Goal: Task Accomplishment & Management: Use online tool/utility

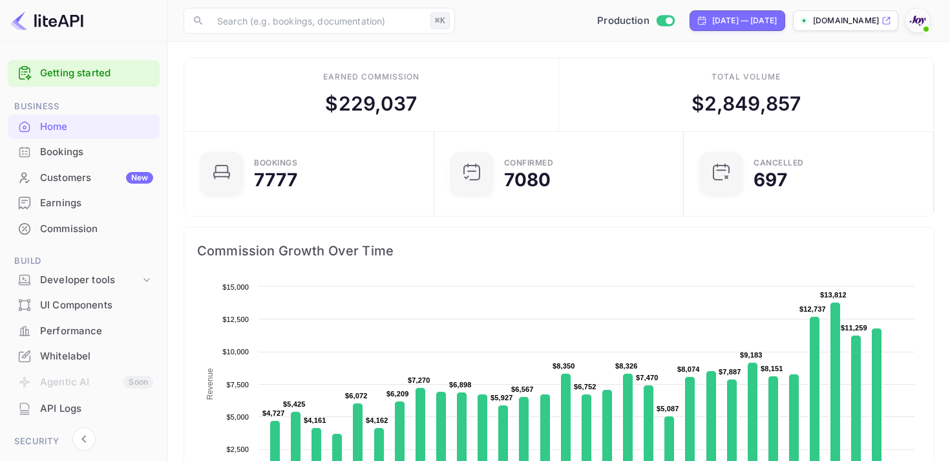
click at [59, 149] on div "Bookings" at bounding box center [96, 152] width 113 height 15
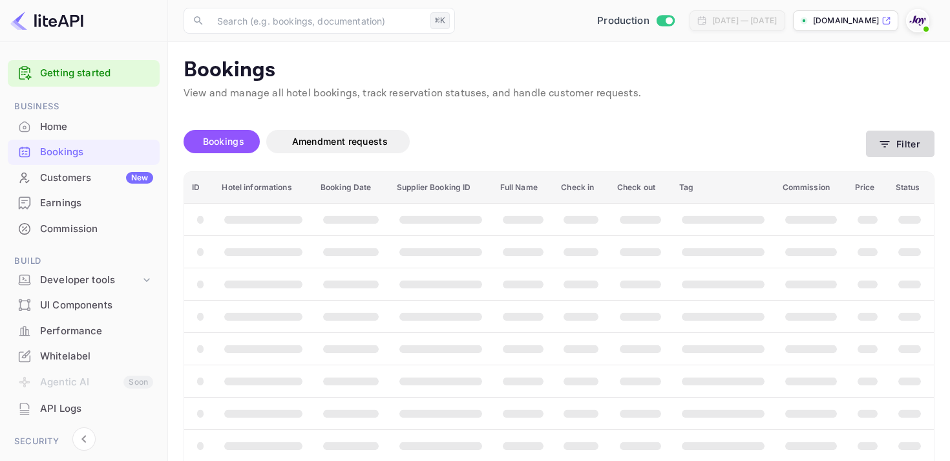
click at [895, 143] on button "Filter" at bounding box center [900, 144] width 68 height 26
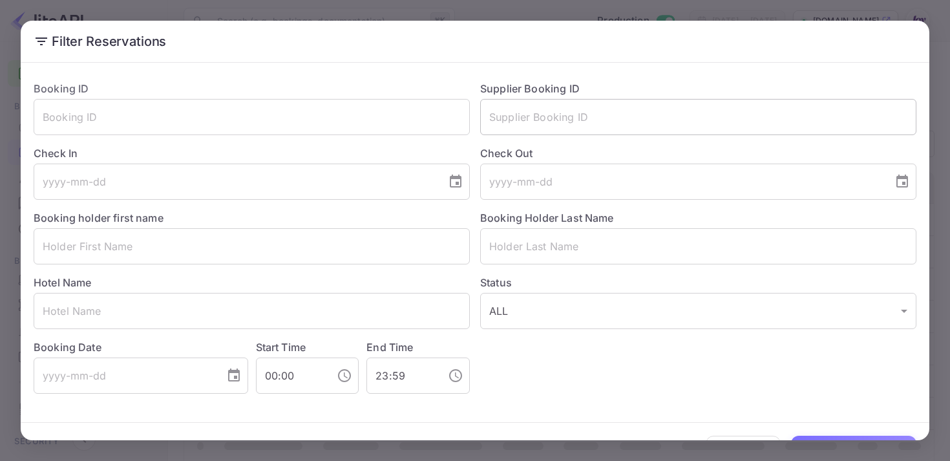
click at [549, 120] on input "text" at bounding box center [698, 117] width 436 height 36
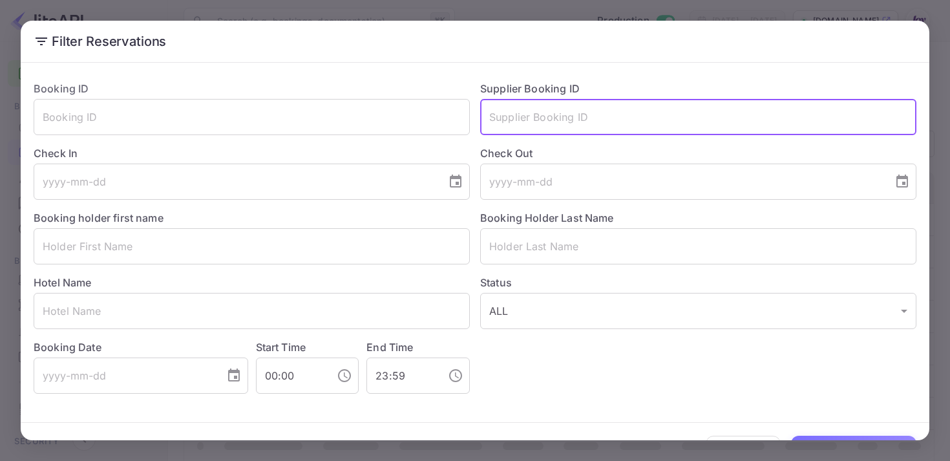
paste input "8575153"
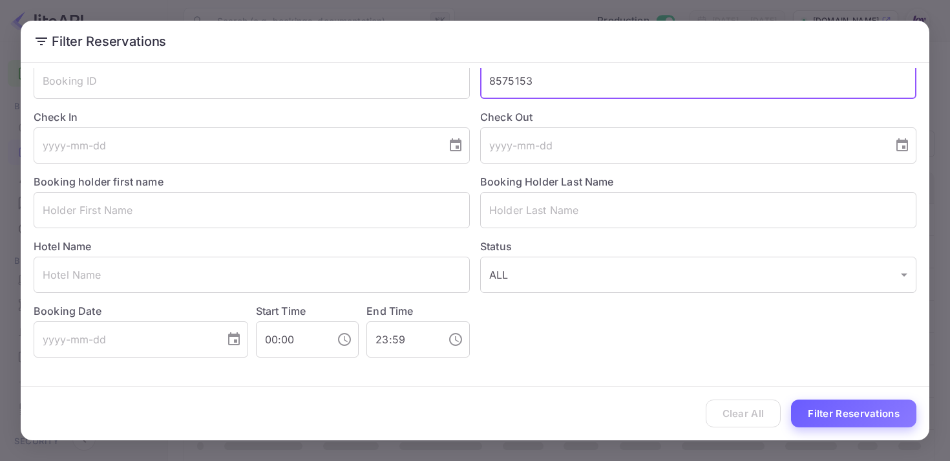
type input "8575153"
click at [827, 420] on button "Filter Reservations" at bounding box center [853, 413] width 125 height 28
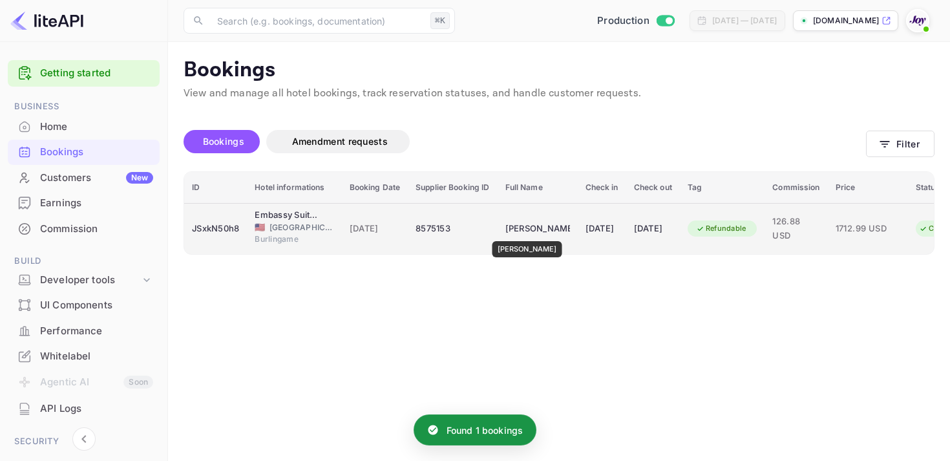
click at [510, 232] on div "[PERSON_NAME]" at bounding box center [537, 228] width 65 height 21
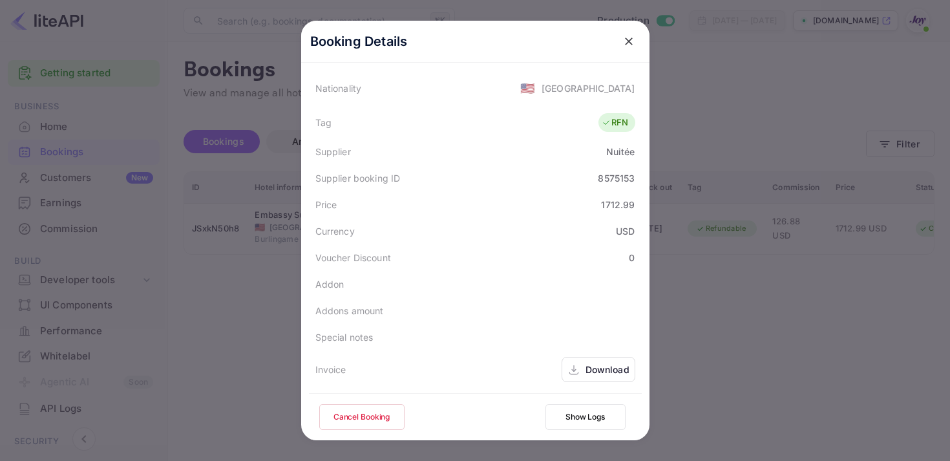
scroll to position [348, 0]
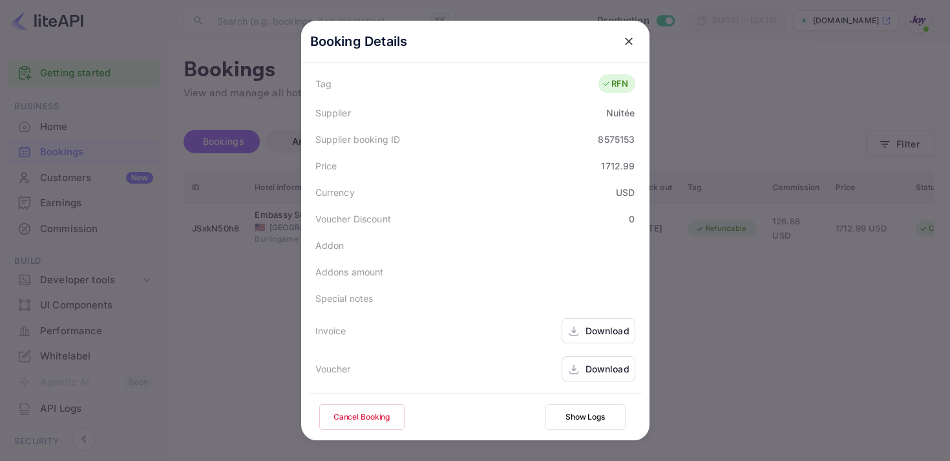
click at [607, 333] on div "Download" at bounding box center [607, 331] width 44 height 14
click at [588, 369] on div "Download" at bounding box center [607, 369] width 44 height 14
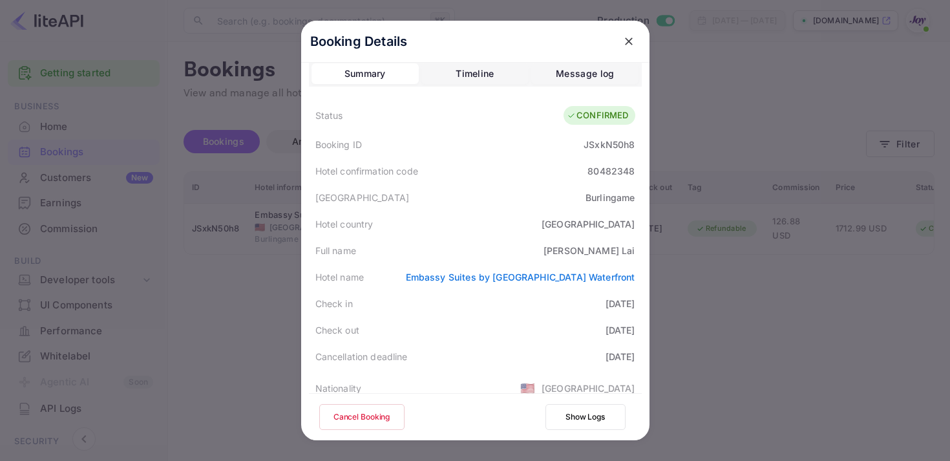
scroll to position [0, 0]
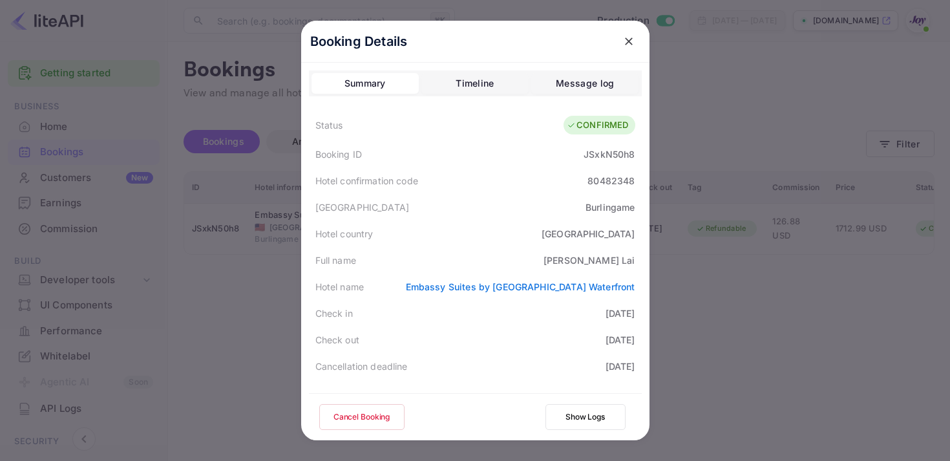
click at [604, 160] on div "JSxkN50h8" at bounding box center [608, 154] width 51 height 14
copy div "JSxkN50h8"
click at [629, 36] on icon "close" at bounding box center [628, 41] width 13 height 13
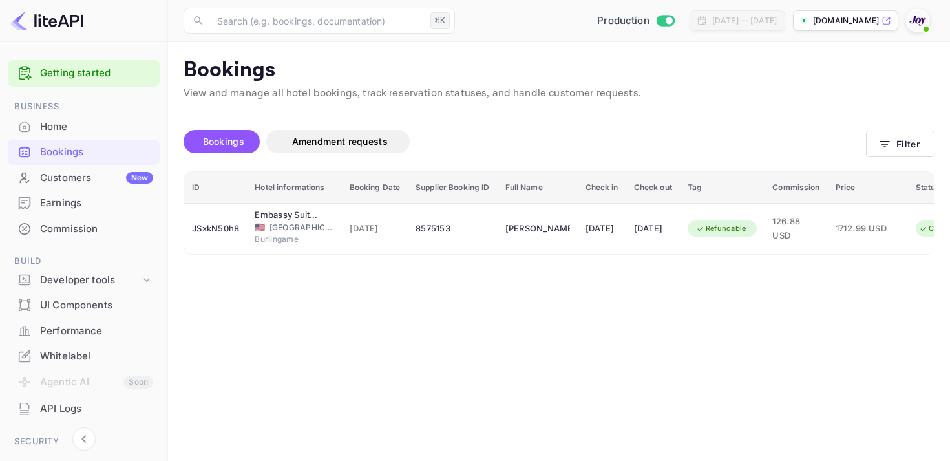
click at [861, 145] on div "Bookings Amendment requests" at bounding box center [524, 141] width 682 height 23
click at [878, 143] on icon "button" at bounding box center [884, 144] width 13 height 13
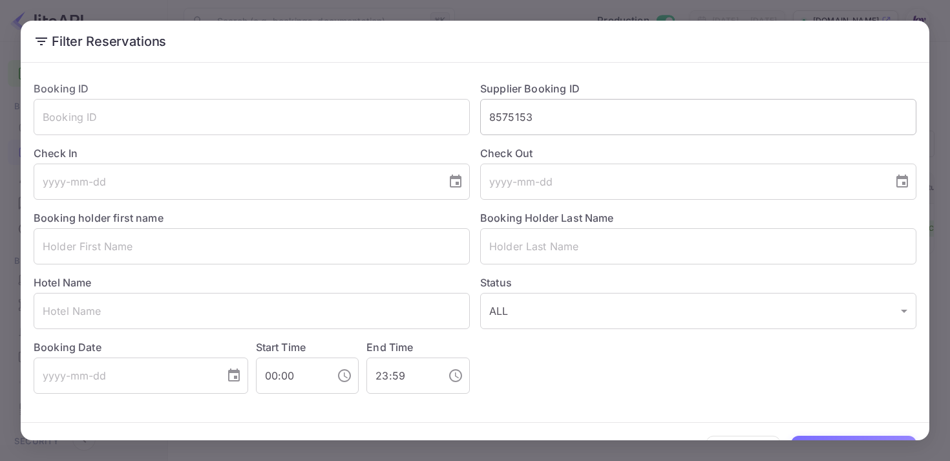
click at [519, 112] on input "8575153" at bounding box center [698, 117] width 436 height 36
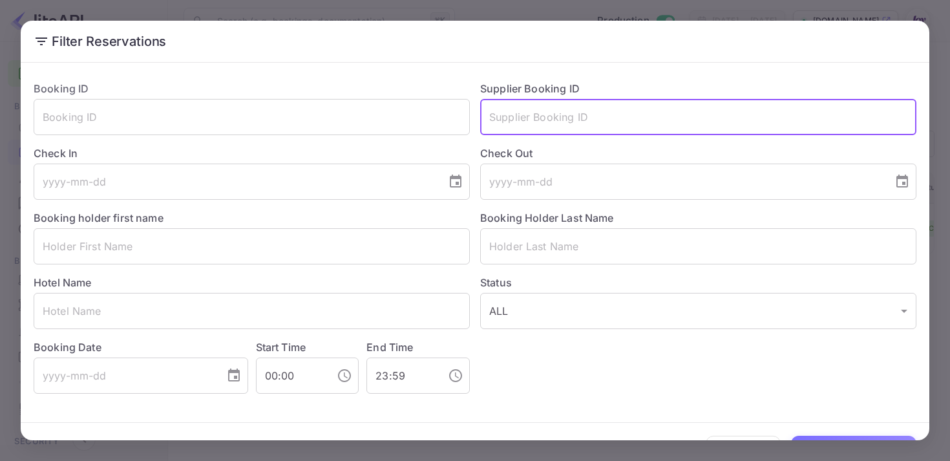
paste input "8423420"
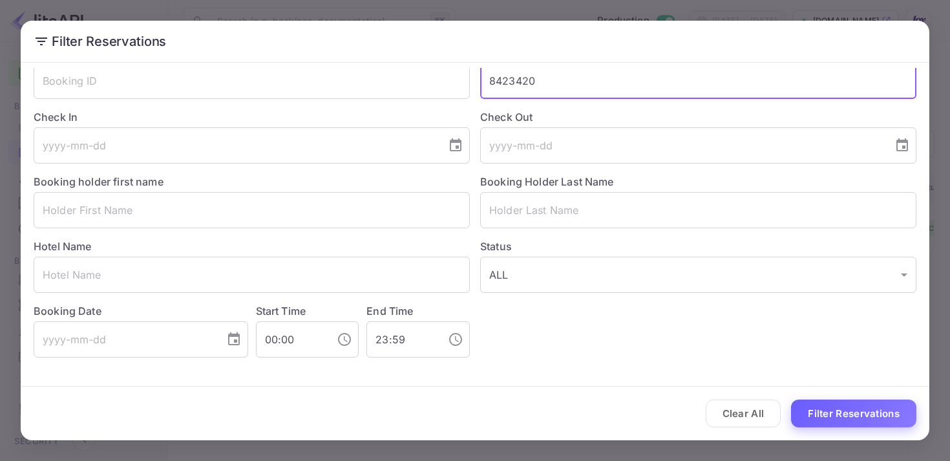
type input "8423420"
click at [830, 401] on button "Filter Reservations" at bounding box center [853, 413] width 125 height 28
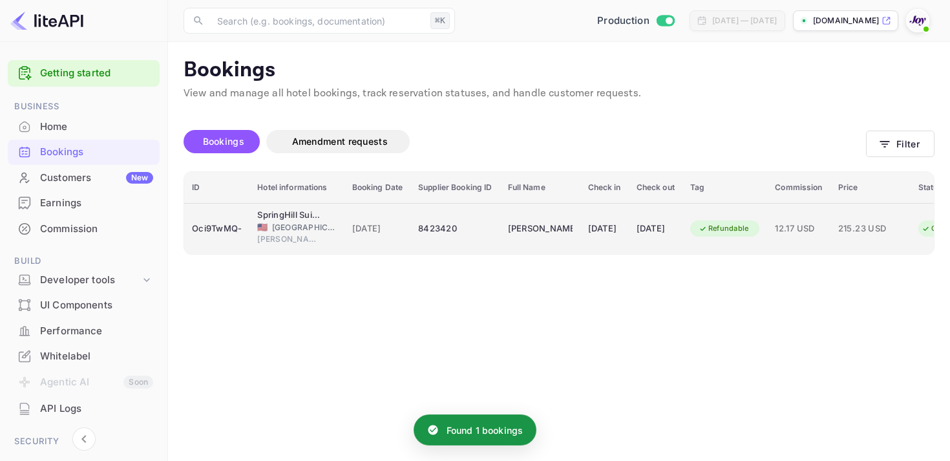
click at [682, 246] on td "[DATE]" at bounding box center [656, 228] width 54 height 51
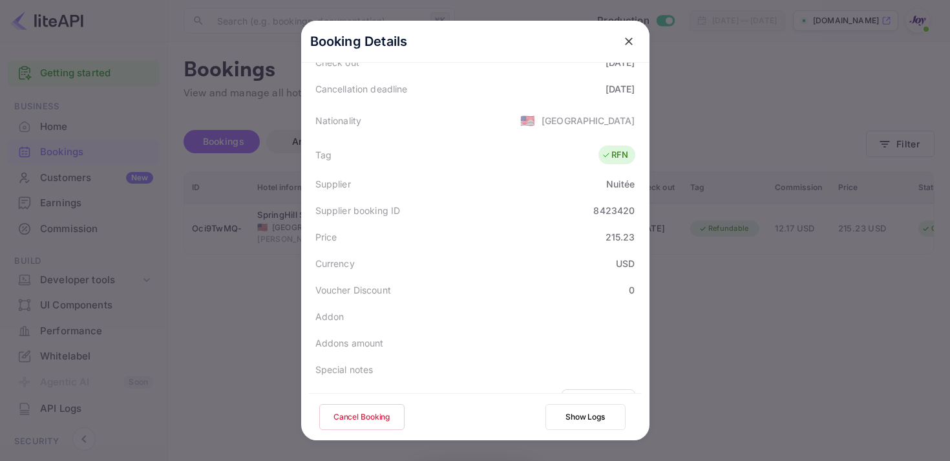
scroll to position [348, 0]
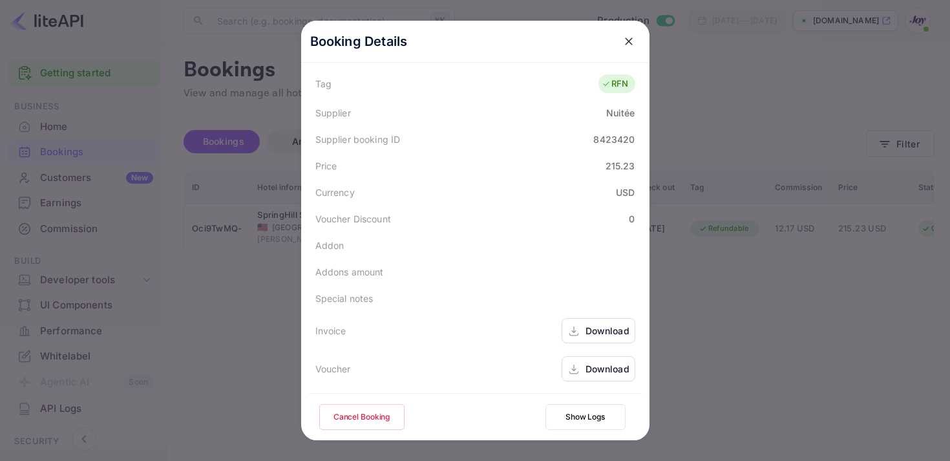
click at [585, 332] on div "Download" at bounding box center [607, 331] width 44 height 14
click at [596, 360] on div "Download" at bounding box center [598, 368] width 74 height 25
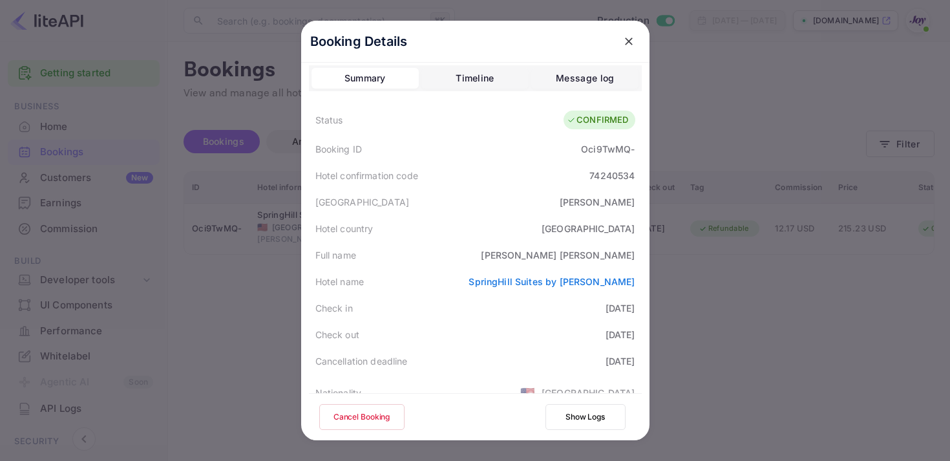
scroll to position [0, 0]
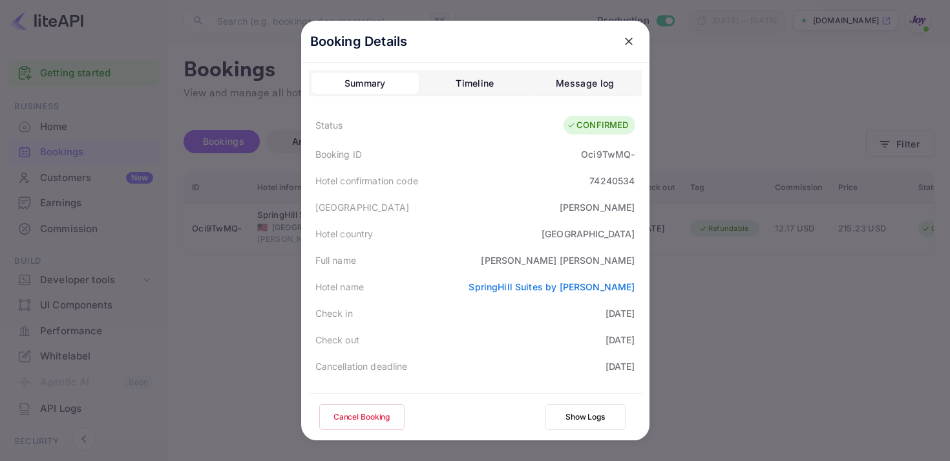
click at [611, 162] on div "Booking ID Oci9TwMQ-" at bounding box center [475, 154] width 333 height 26
click at [610, 154] on div "Oci9TwMQ-" at bounding box center [608, 154] width 54 height 14
copy div "Oci9TwMQ"
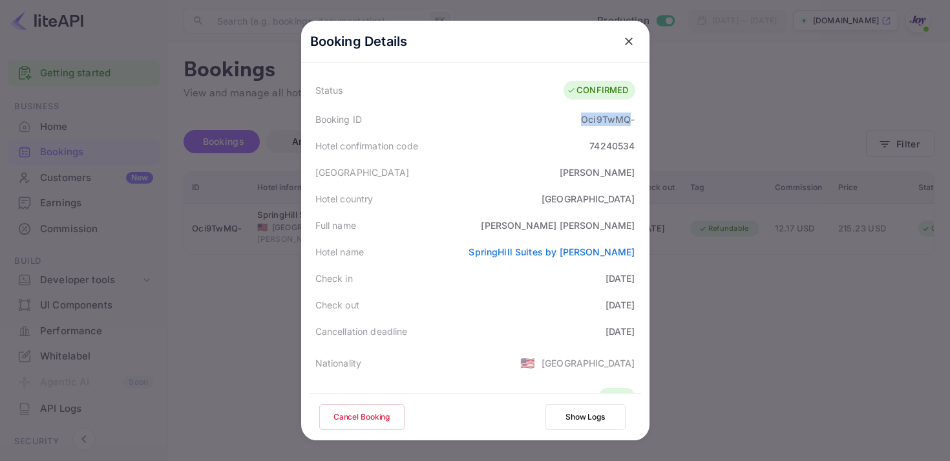
scroll to position [40, 0]
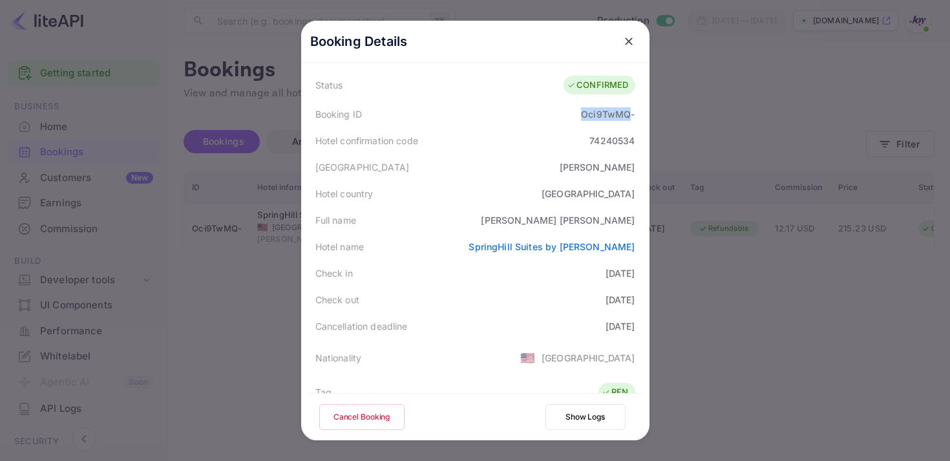
click at [625, 37] on icon "close" at bounding box center [629, 41] width 8 height 8
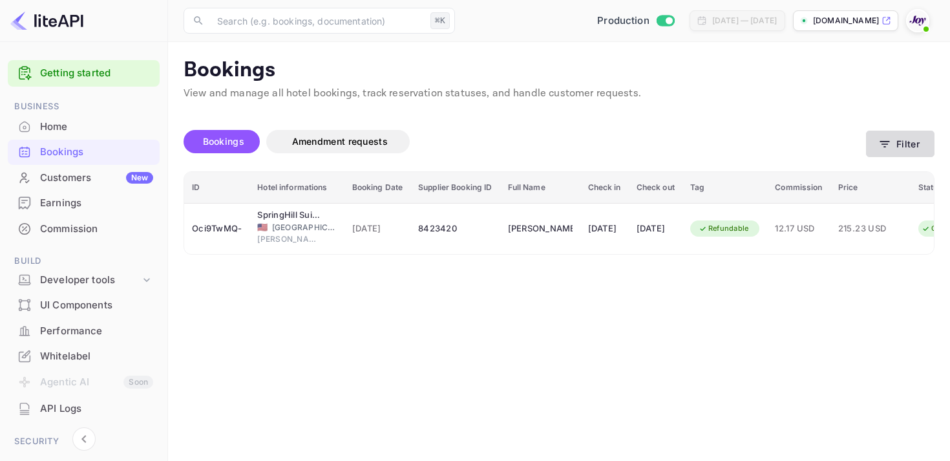
click at [904, 141] on button "Filter" at bounding box center [900, 144] width 68 height 26
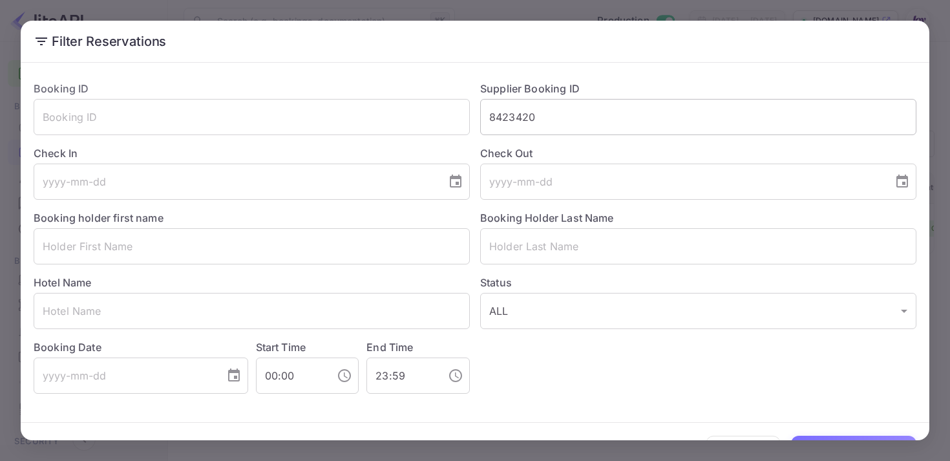
click at [511, 121] on input "8423420" at bounding box center [698, 117] width 436 height 36
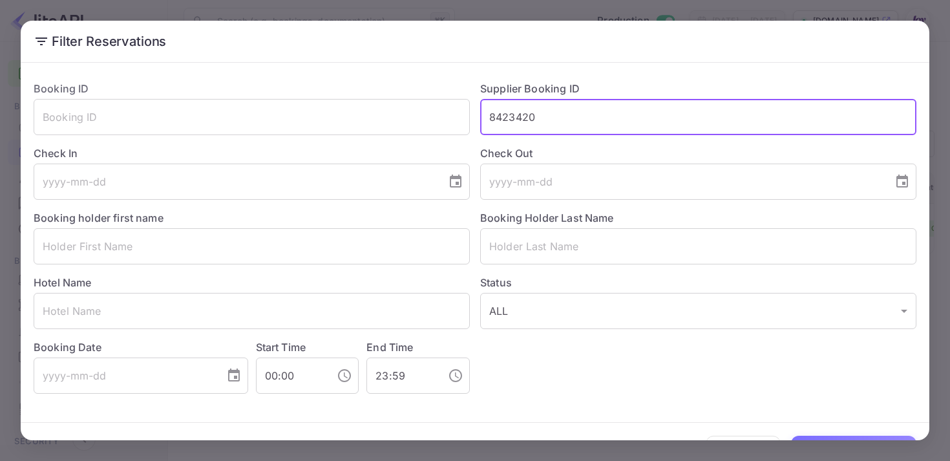
click at [511, 121] on input "8423420" at bounding box center [698, 117] width 436 height 36
paste input "8865854"
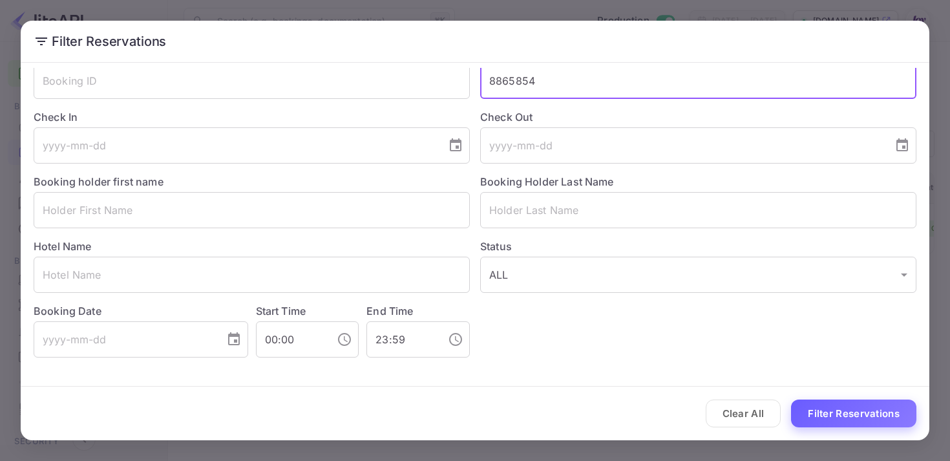
type input "8865854"
click at [829, 406] on button "Filter Reservations" at bounding box center [853, 413] width 125 height 28
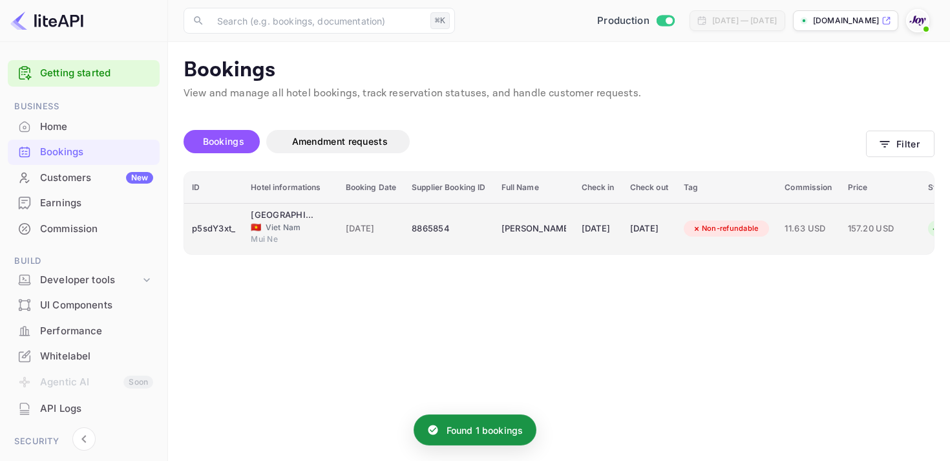
click at [600, 236] on div "[DATE]" at bounding box center [598, 228] width 33 height 21
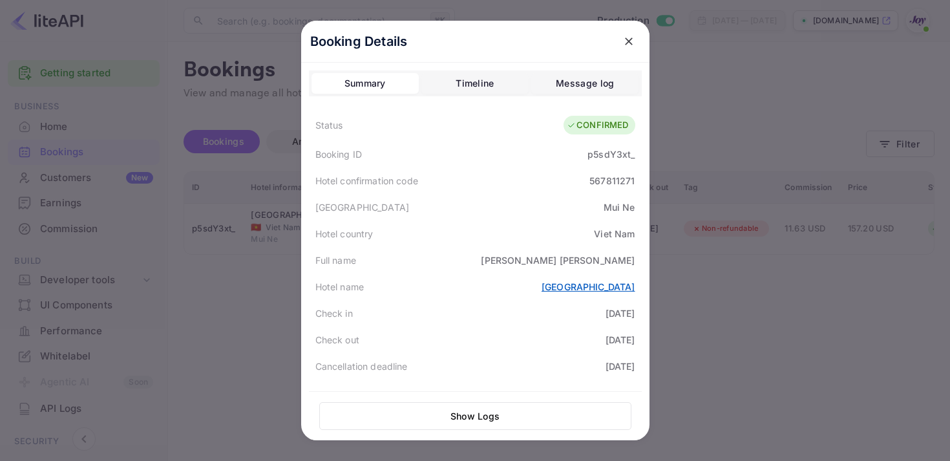
scroll to position [350, 0]
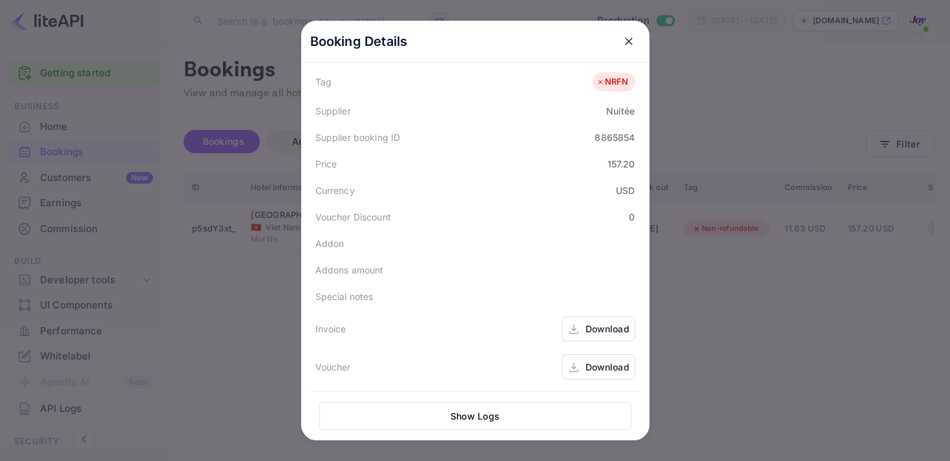
click at [584, 328] on div "Download" at bounding box center [598, 328] width 74 height 25
click at [593, 359] on div "Download" at bounding box center [598, 366] width 74 height 25
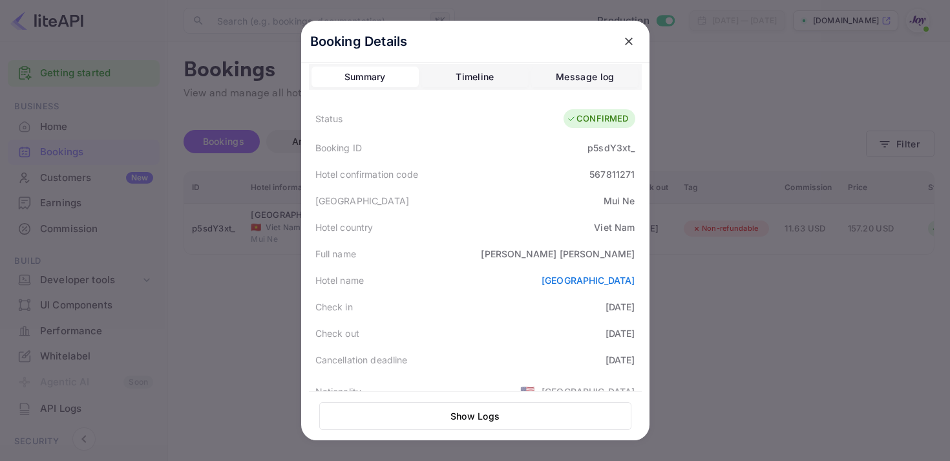
scroll to position [0, 0]
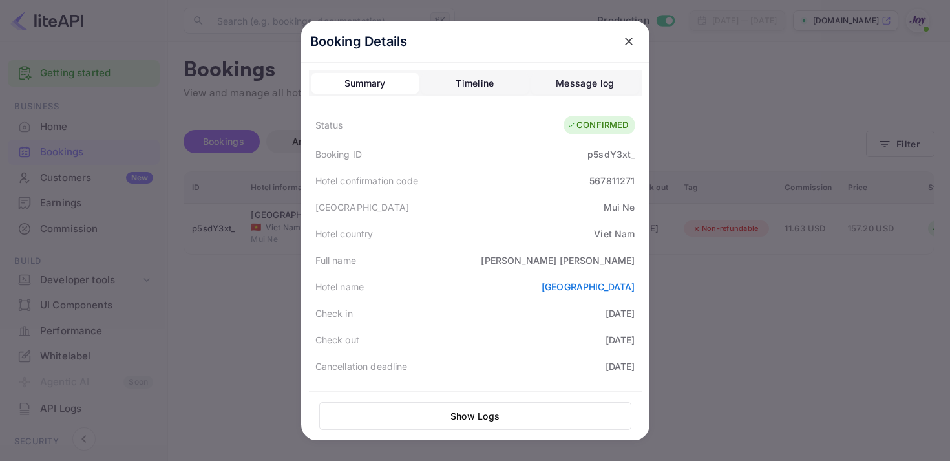
click at [611, 180] on div "567811271" at bounding box center [611, 181] width 45 height 14
click at [606, 145] on div "Booking ID p5sdY3xt_" at bounding box center [475, 154] width 333 height 26
click at [606, 153] on div "p5sdY3xt_" at bounding box center [610, 154] width 47 height 14
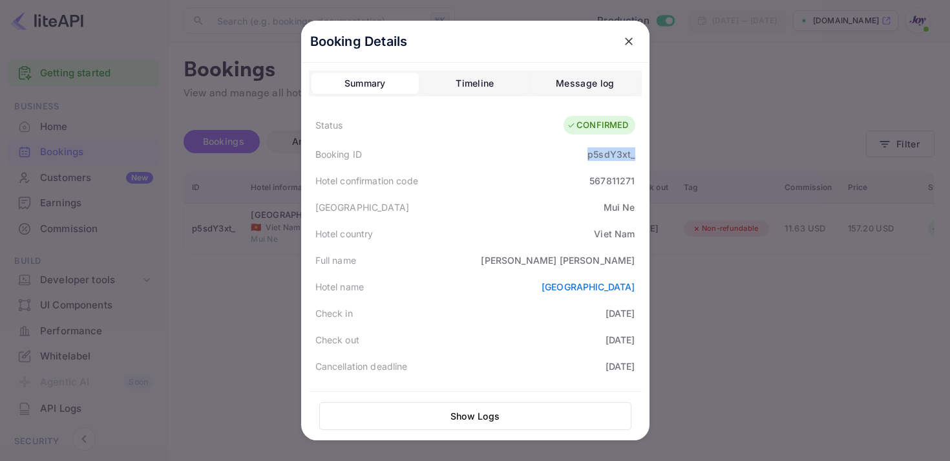
copy div "p5sdY3xt_"
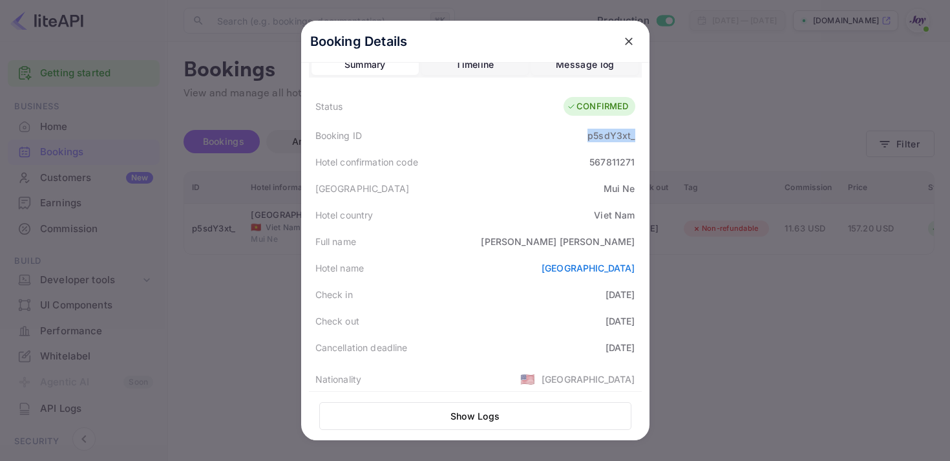
scroll to position [350, 0]
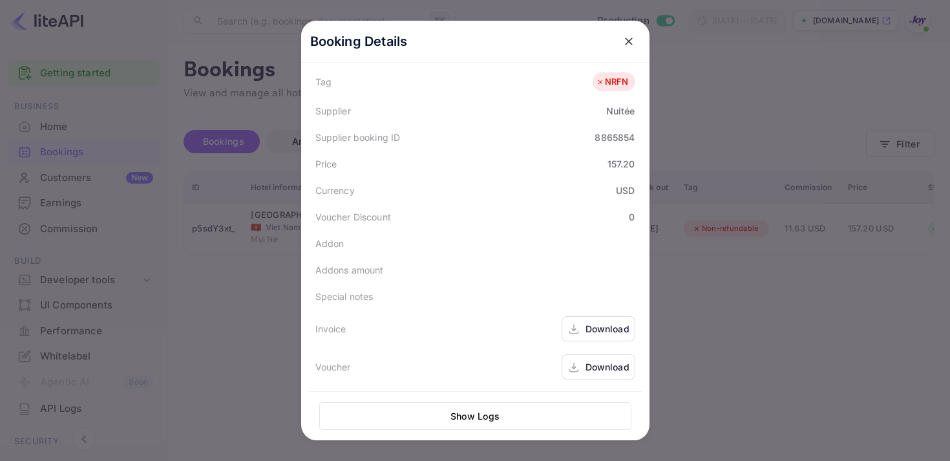
click at [579, 334] on icon at bounding box center [573, 329] width 13 height 14
click at [592, 366] on div "Download" at bounding box center [607, 367] width 44 height 14
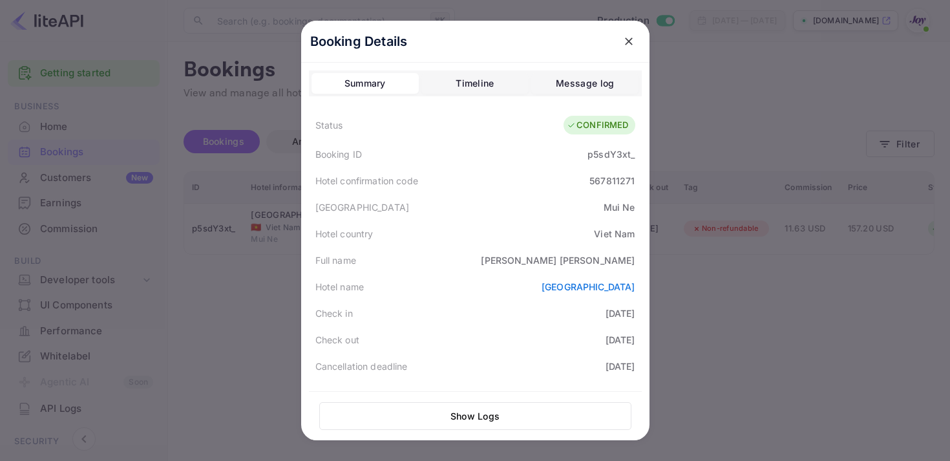
scroll to position [132, 0]
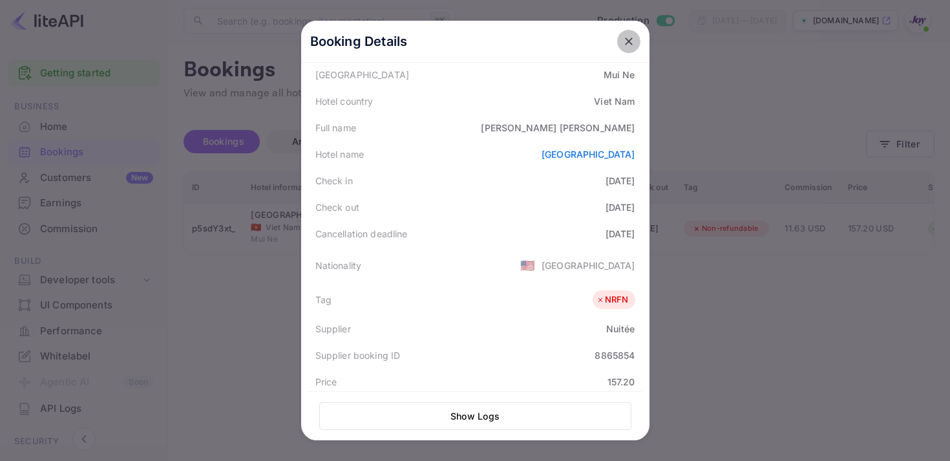
click at [622, 43] on icon "close" at bounding box center [628, 41] width 13 height 13
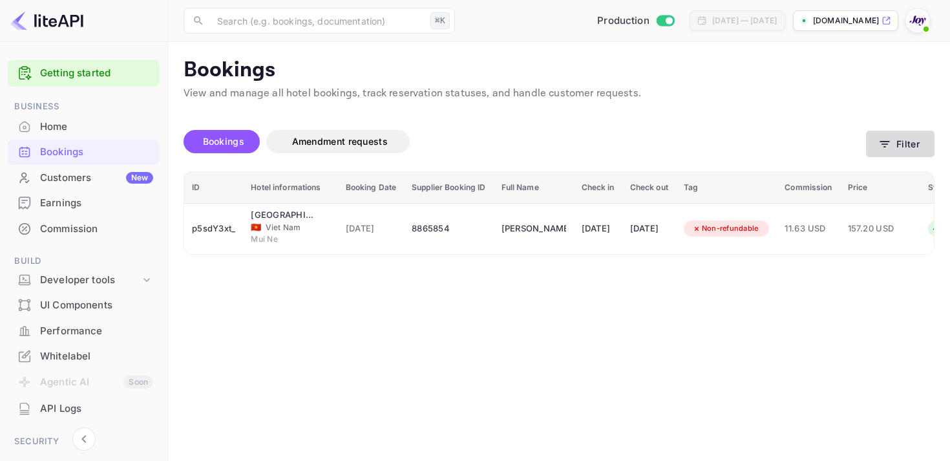
click at [883, 155] on button "Filter" at bounding box center [900, 144] width 68 height 26
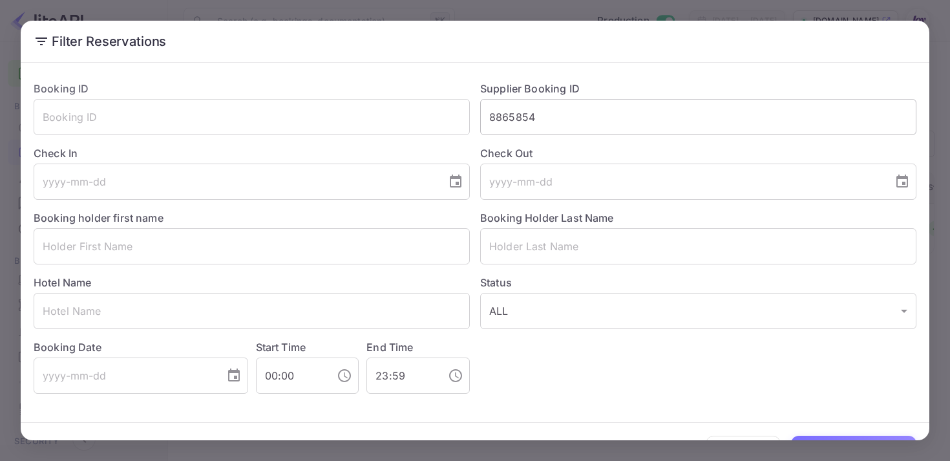
click at [525, 114] on input "8865854" at bounding box center [698, 117] width 436 height 36
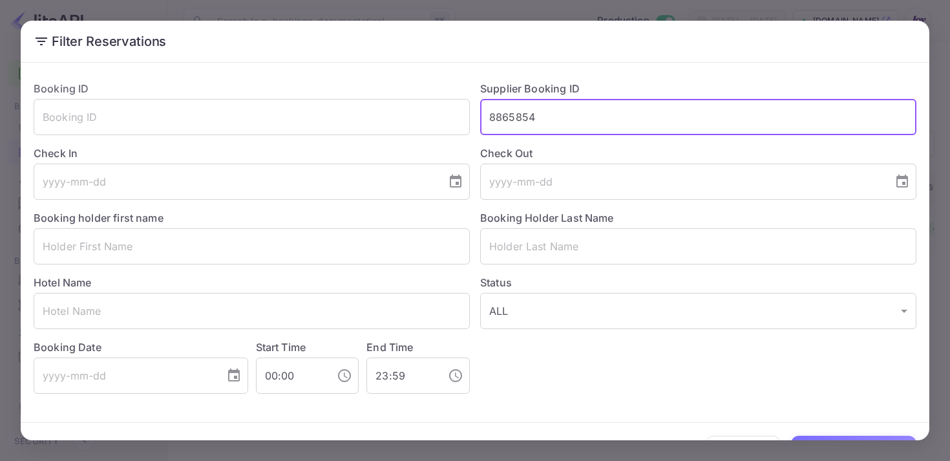
click at [525, 114] on input "8865854" at bounding box center [698, 117] width 436 height 36
paste input "8680094"
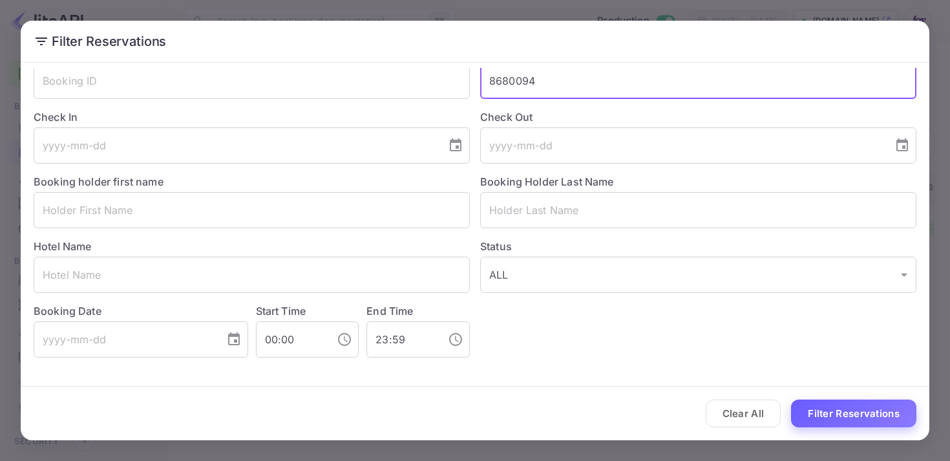
type input "8680094"
click at [833, 404] on button "Filter Reservations" at bounding box center [853, 413] width 125 height 28
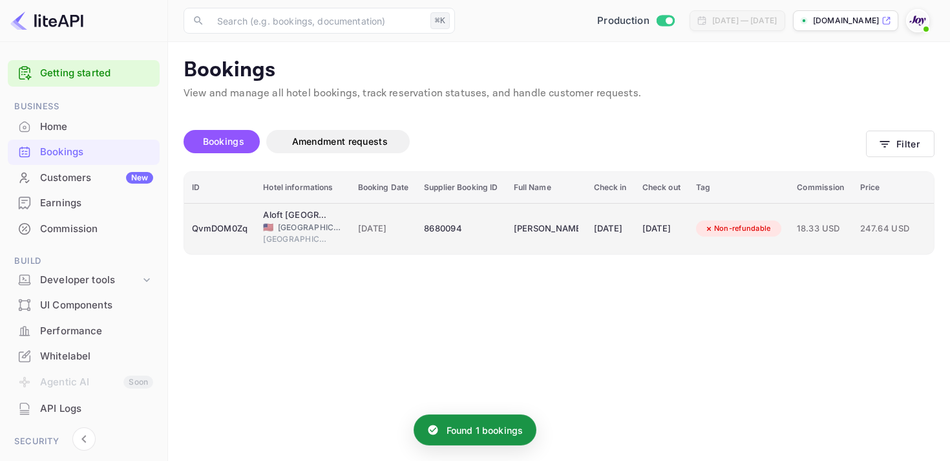
click at [680, 222] on div "[DATE]" at bounding box center [661, 228] width 38 height 21
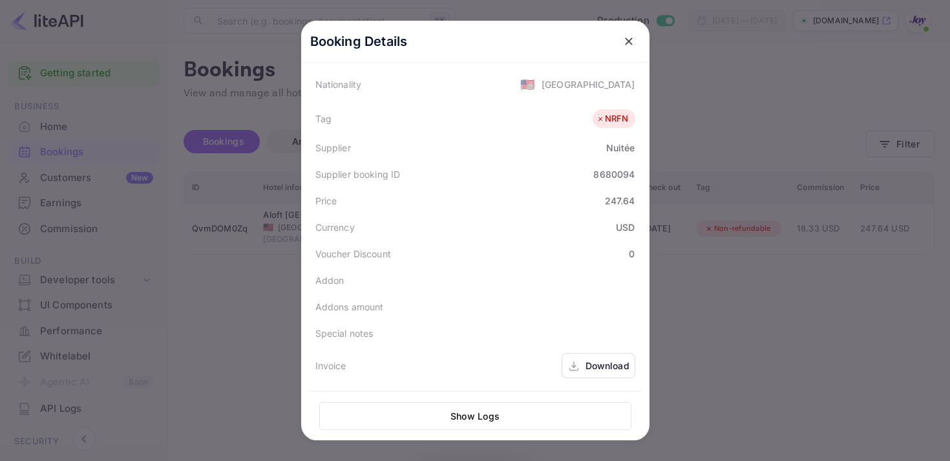
scroll to position [350, 0]
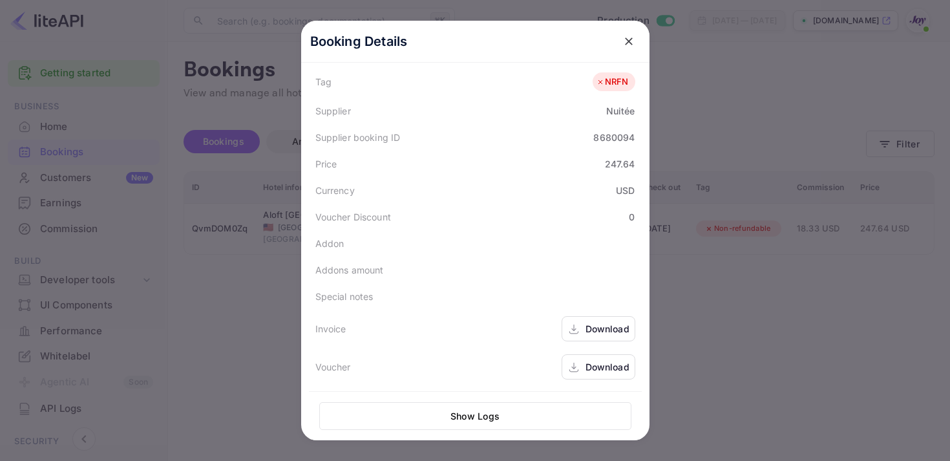
click at [577, 324] on icon at bounding box center [573, 329] width 13 height 14
click at [592, 375] on div "Download" at bounding box center [598, 366] width 74 height 25
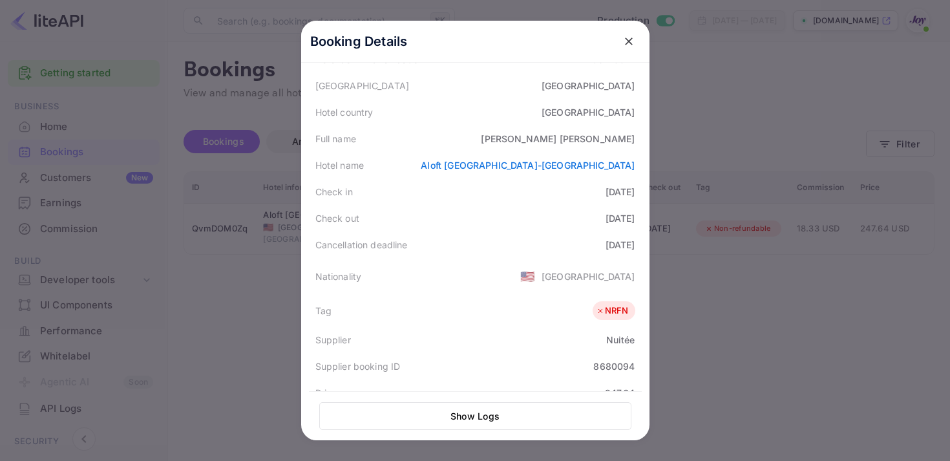
scroll to position [0, 0]
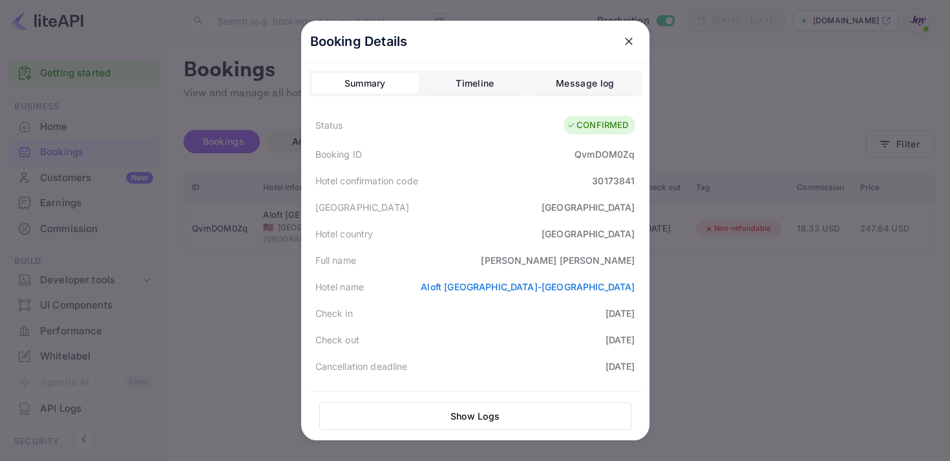
click at [595, 155] on div "QvmDOM0Zq" at bounding box center [604, 154] width 60 height 14
copy div "QvmDOM0Zq"
click at [623, 41] on icon "close" at bounding box center [628, 41] width 13 height 13
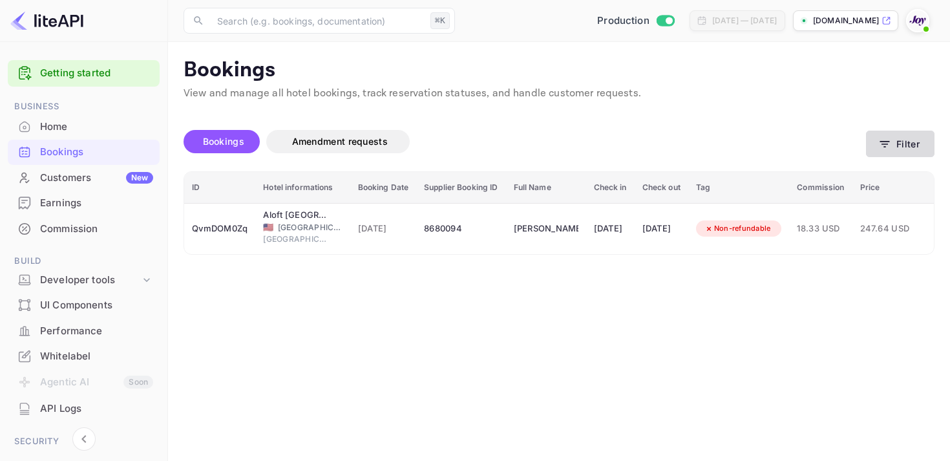
click at [875, 145] on button "Filter" at bounding box center [900, 144] width 68 height 26
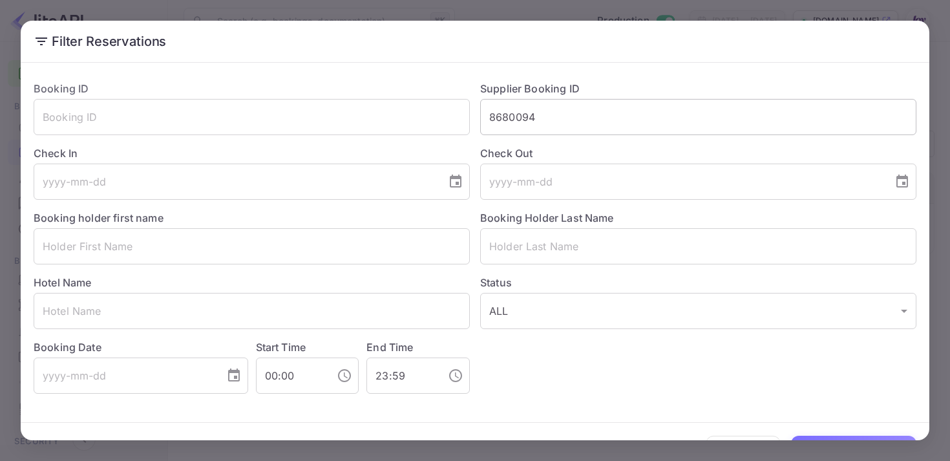
click at [508, 116] on input "8680094" at bounding box center [698, 117] width 436 height 36
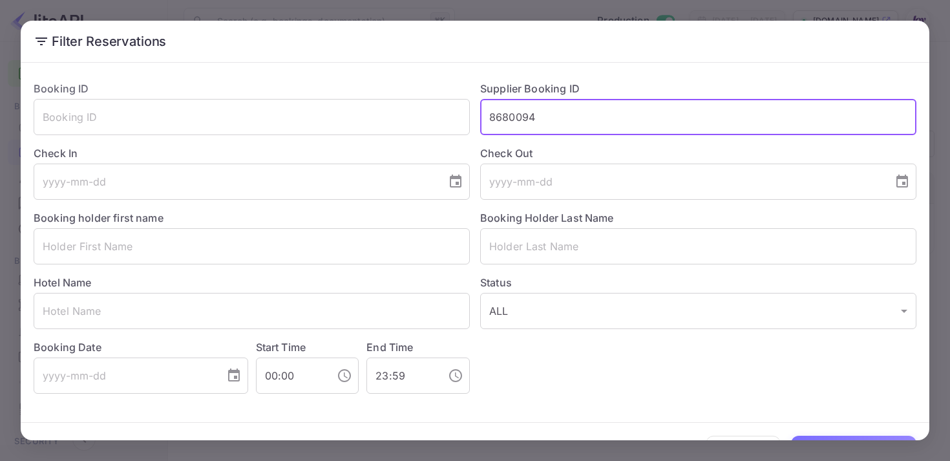
click at [508, 116] on input "8680094" at bounding box center [698, 117] width 436 height 36
paste input "8514207"
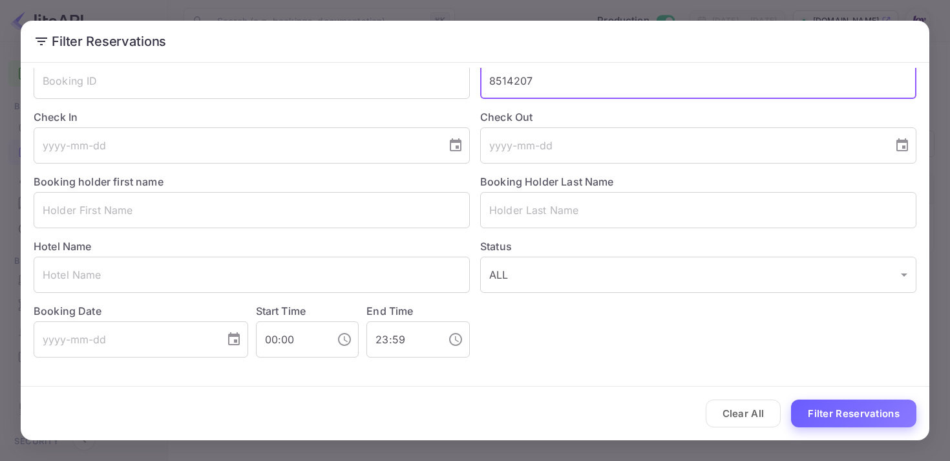
type input "8514207"
click at [821, 409] on button "Filter Reservations" at bounding box center [853, 413] width 125 height 28
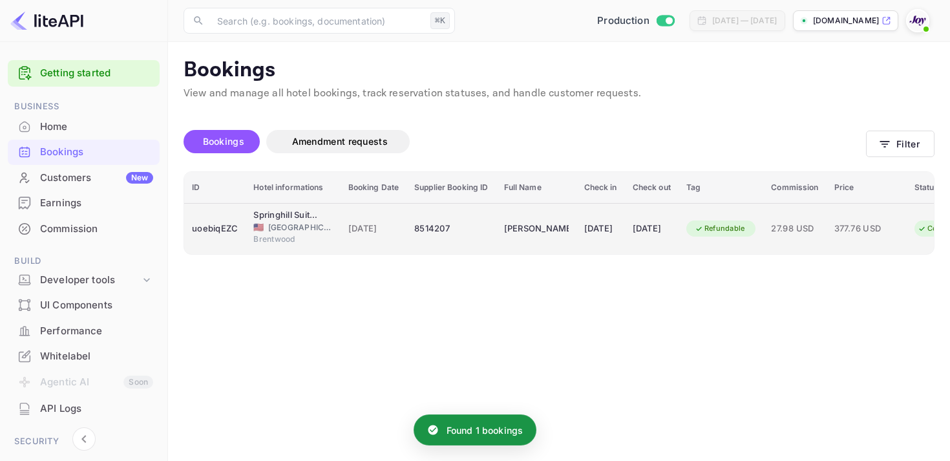
click at [390, 220] on div "[DATE]" at bounding box center [373, 228] width 51 height 21
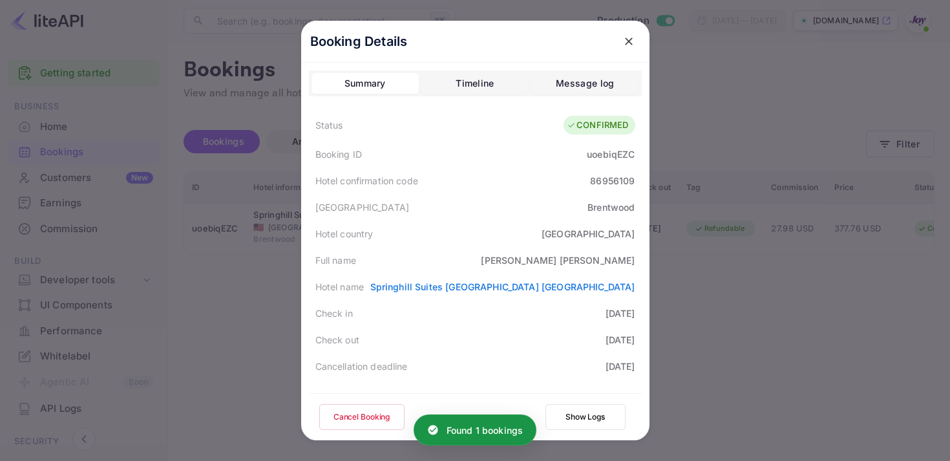
scroll to position [348, 0]
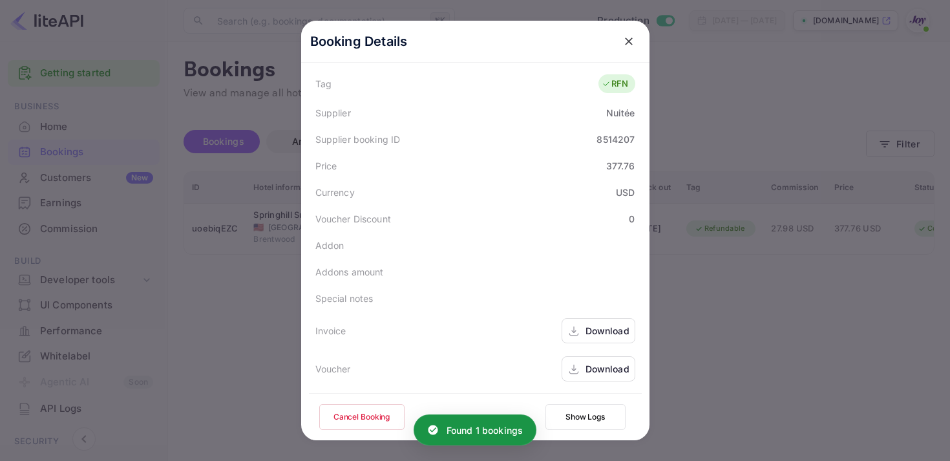
click at [578, 338] on div "Download" at bounding box center [598, 330] width 74 height 25
click at [584, 364] on div "Download" at bounding box center [598, 368] width 74 height 25
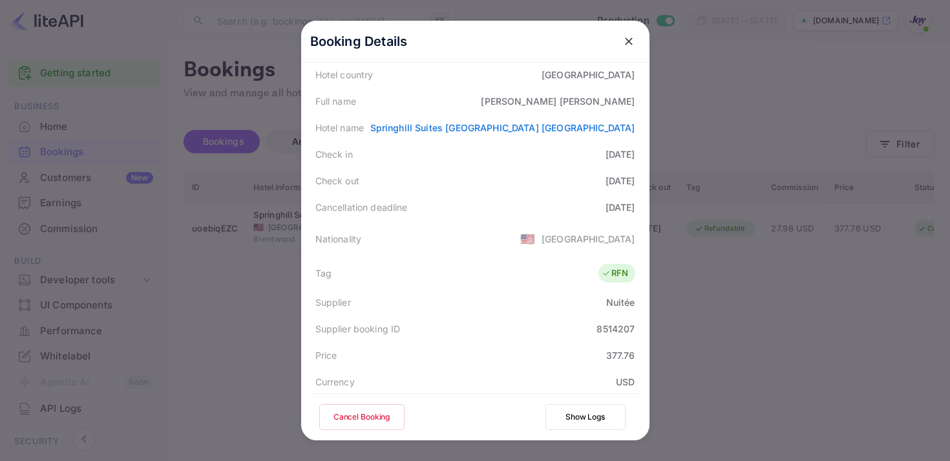
scroll to position [0, 0]
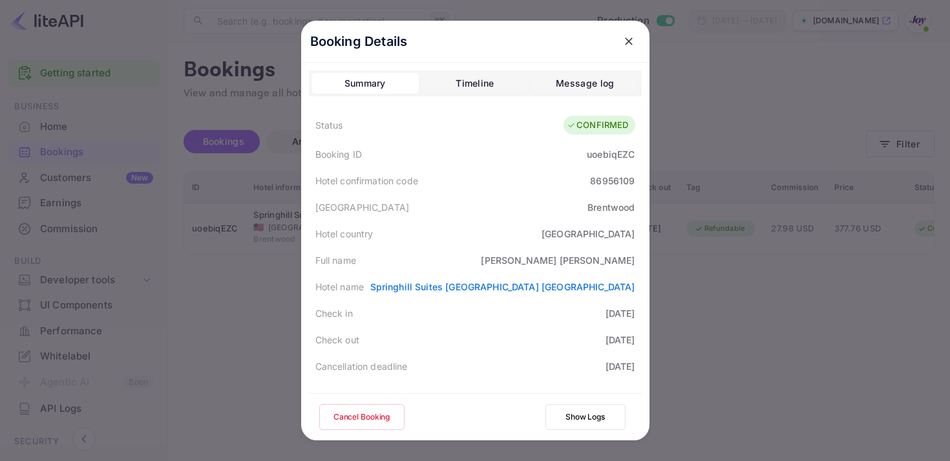
click at [612, 153] on div "uoebiqEZC" at bounding box center [611, 154] width 48 height 14
copy div "uoebiqEZC"
click at [631, 43] on icon "close" at bounding box center [629, 41] width 8 height 8
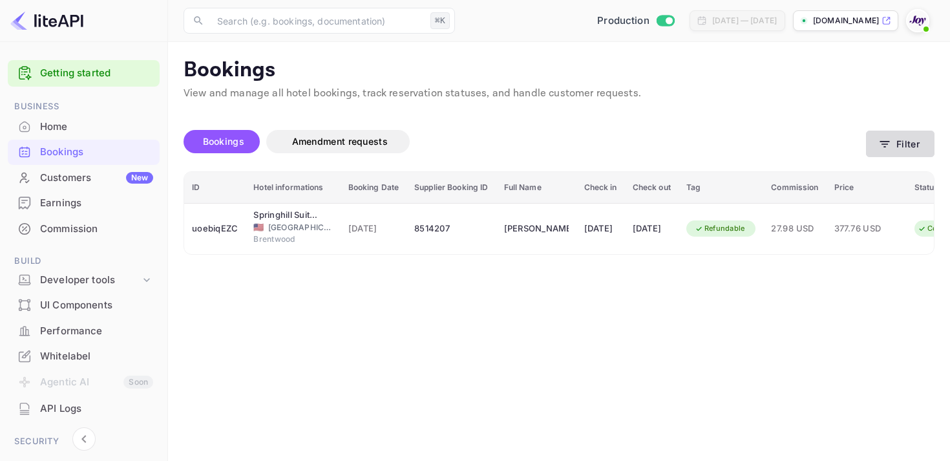
click at [909, 150] on button "Filter" at bounding box center [900, 144] width 68 height 26
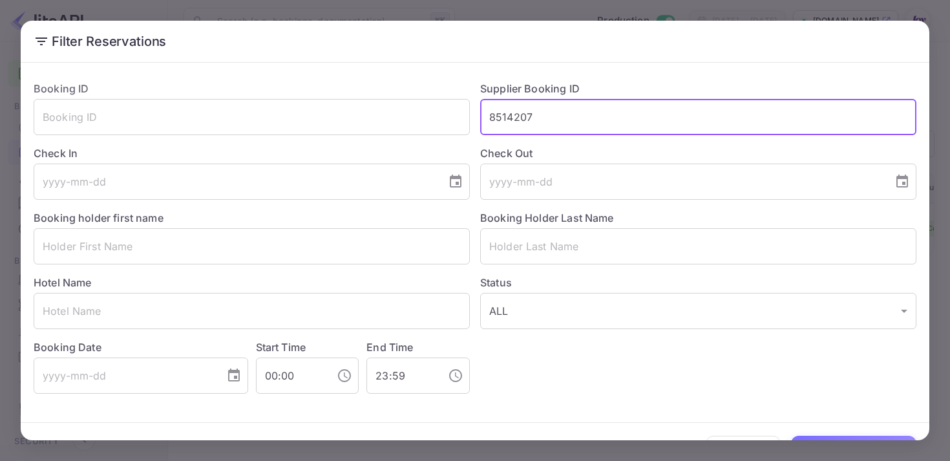
click at [501, 123] on input "8514207" at bounding box center [698, 117] width 436 height 36
paste input "8849317"
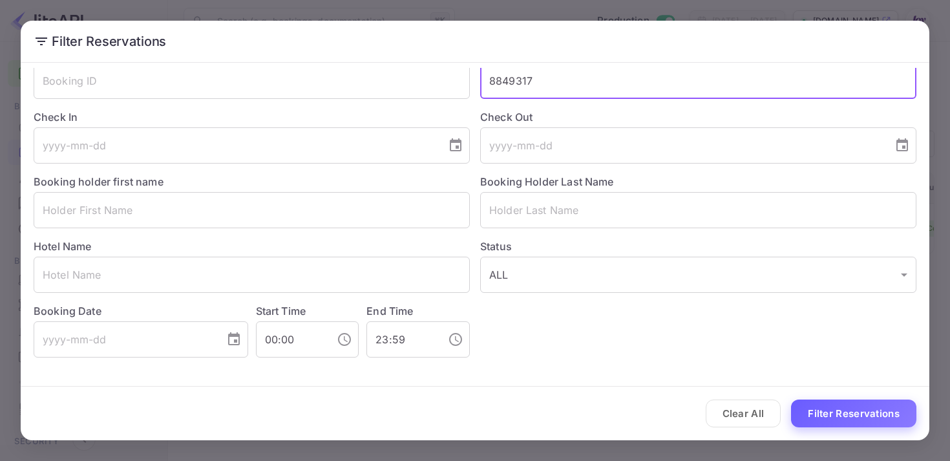
type input "8849317"
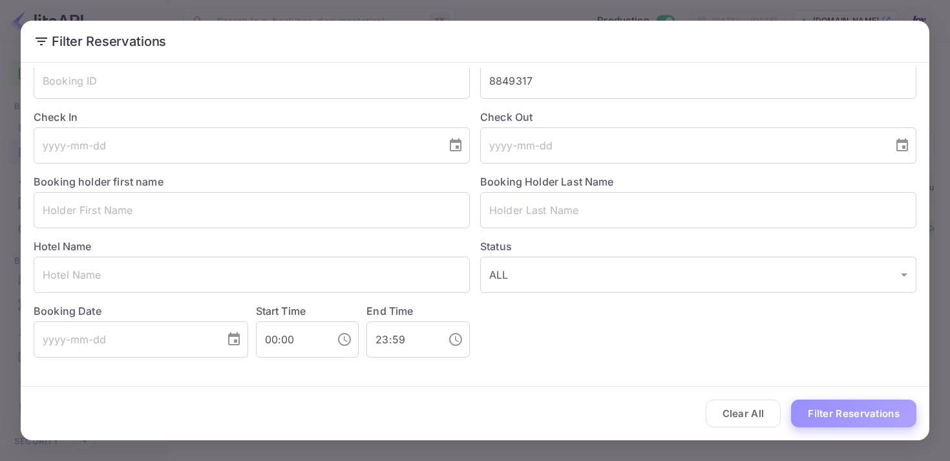
click at [841, 421] on button "Filter Reservations" at bounding box center [853, 413] width 125 height 28
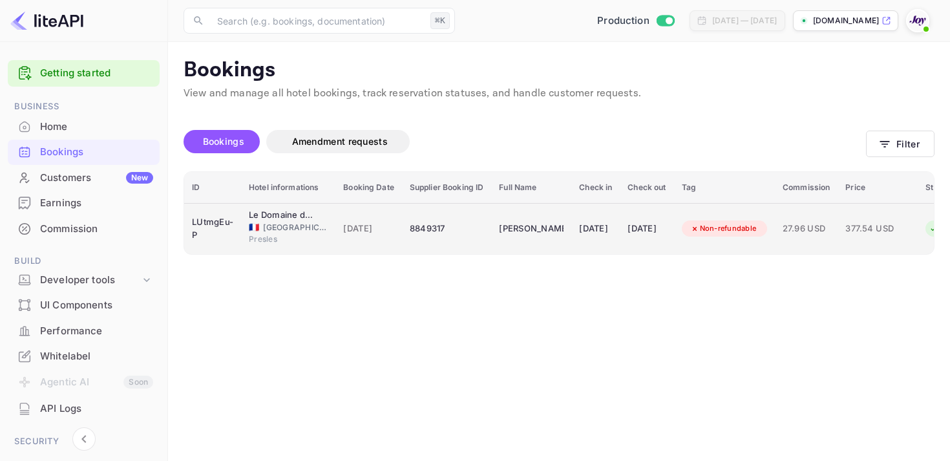
click at [577, 236] on td "[DATE]" at bounding box center [595, 228] width 48 height 51
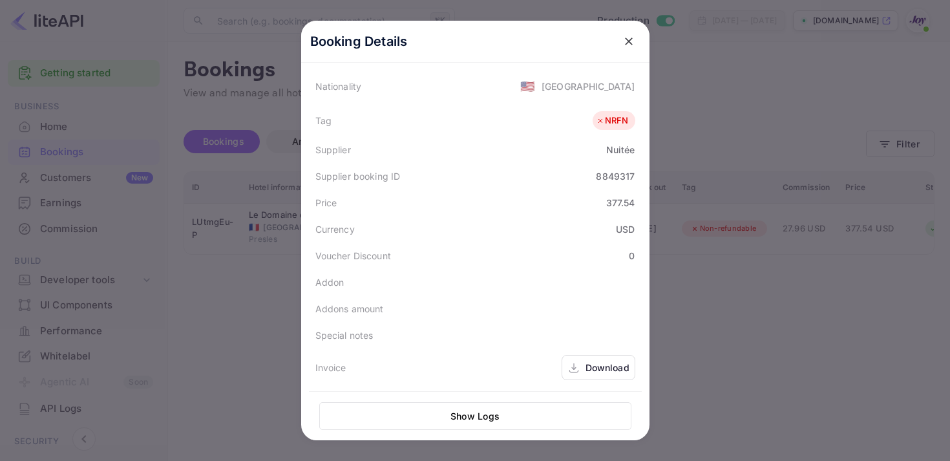
scroll to position [350, 0]
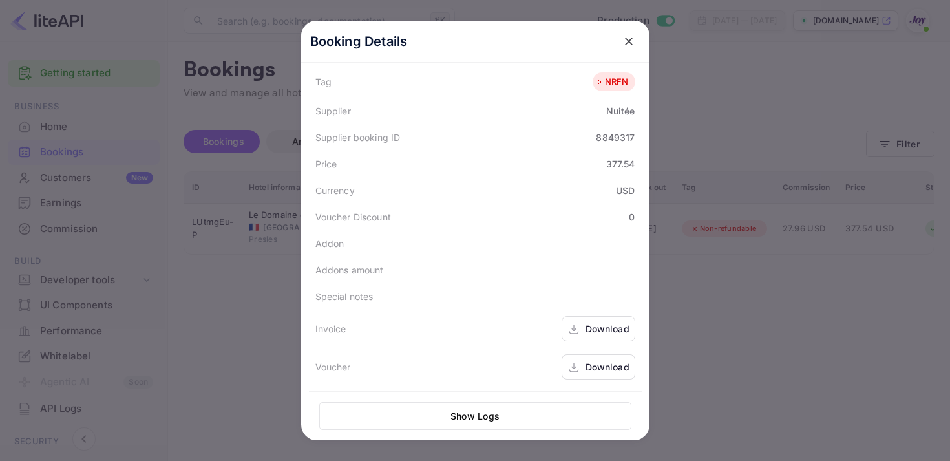
click at [580, 338] on div "Download" at bounding box center [598, 328] width 74 height 25
click at [578, 361] on icon at bounding box center [573, 368] width 13 height 14
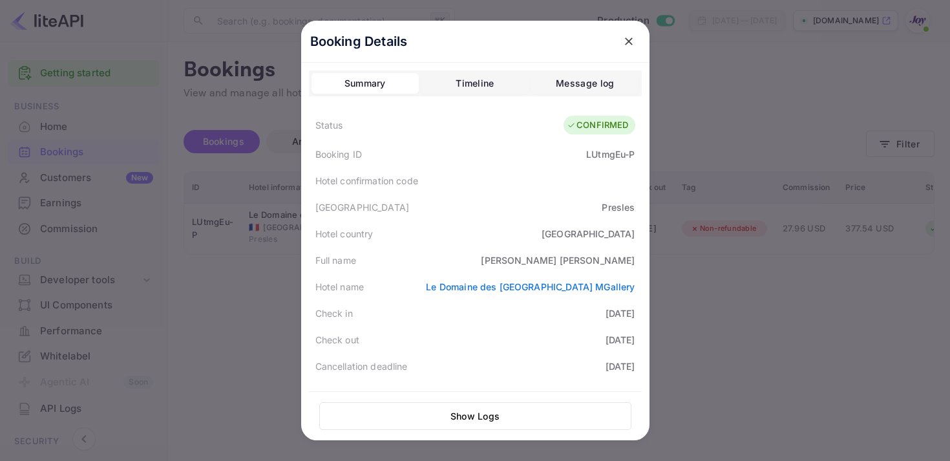
click at [608, 160] on div "LUtmgEu-P" at bounding box center [610, 154] width 48 height 14
copy div "LUtmgEu"
click at [618, 160] on div "LUtmgEu-P" at bounding box center [610, 154] width 48 height 14
drag, startPoint x: 582, startPoint y: 154, endPoint x: 653, endPoint y: 154, distance: 70.4
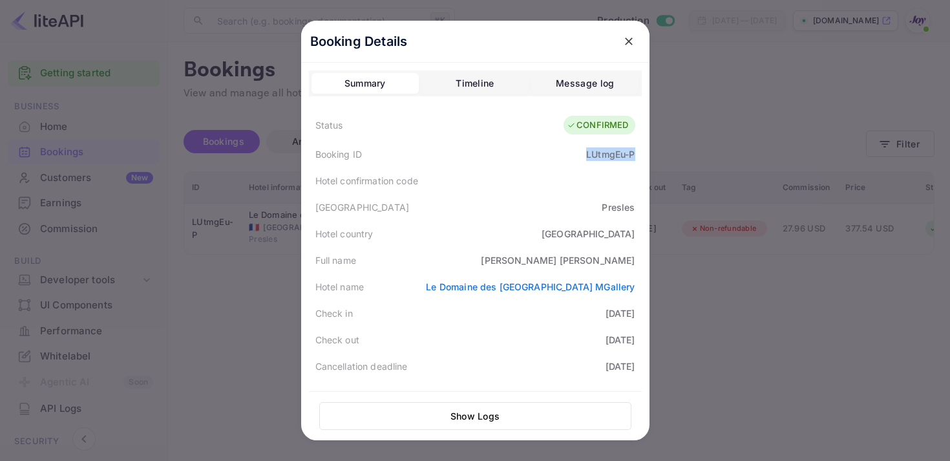
click at [653, 154] on div "Booking Details Summary Timeline Message log Status CONFIRMED Booking ID LUtmgE…" at bounding box center [475, 230] width 390 height 461
copy div "LUtmgEu-P"
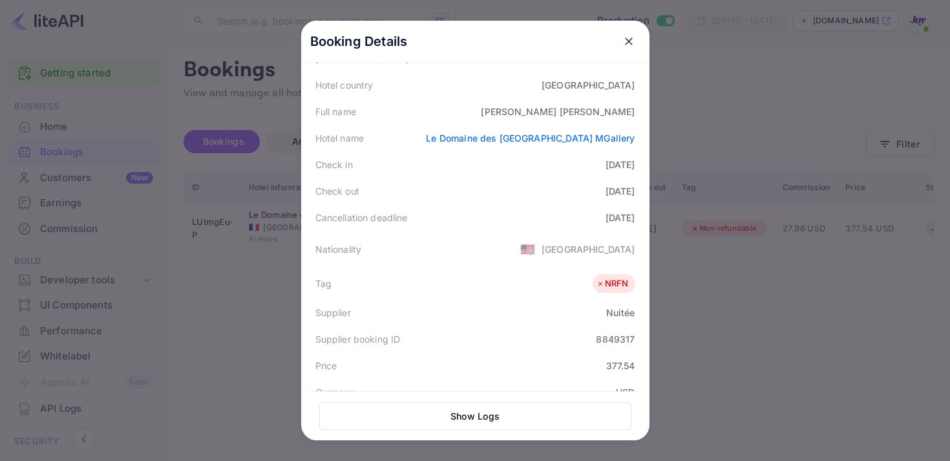
scroll to position [144, 0]
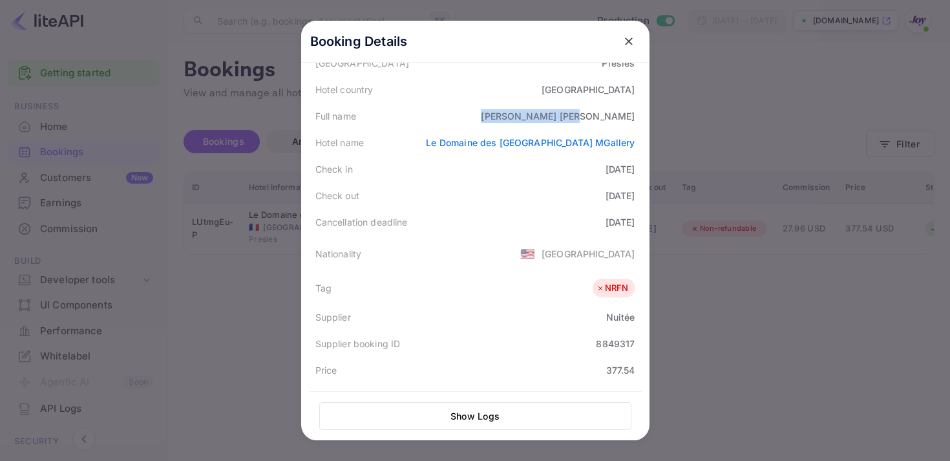
drag, startPoint x: 562, startPoint y: 115, endPoint x: 667, endPoint y: 115, distance: 105.3
click at [668, 115] on div "Booking Details Summary Timeline Message log Status CONFIRMED Booking ID LUtmgE…" at bounding box center [475, 230] width 390 height 461
copy div "[PERSON_NAME]"
click at [620, 47] on button "close" at bounding box center [628, 41] width 23 height 23
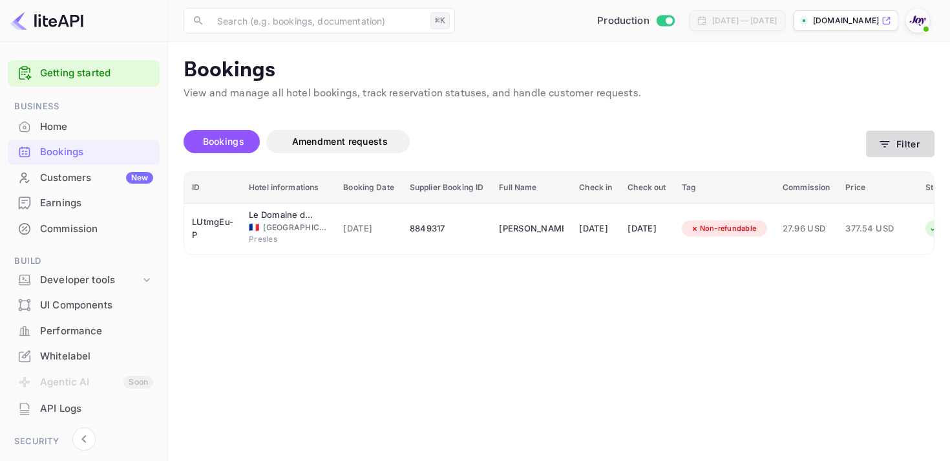
click at [894, 138] on button "Filter" at bounding box center [900, 144] width 68 height 26
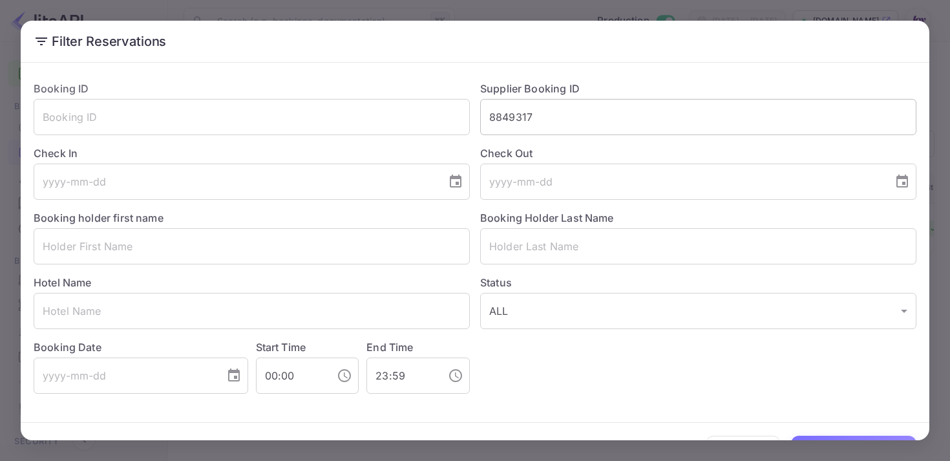
click at [516, 123] on input "8849317" at bounding box center [698, 117] width 436 height 36
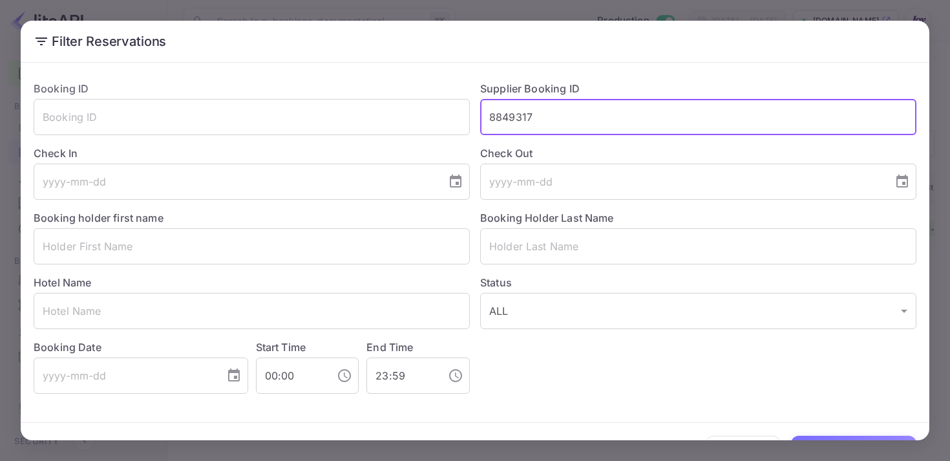
click at [516, 123] on input "8849317" at bounding box center [698, 117] width 436 height 36
paste input "8842873"
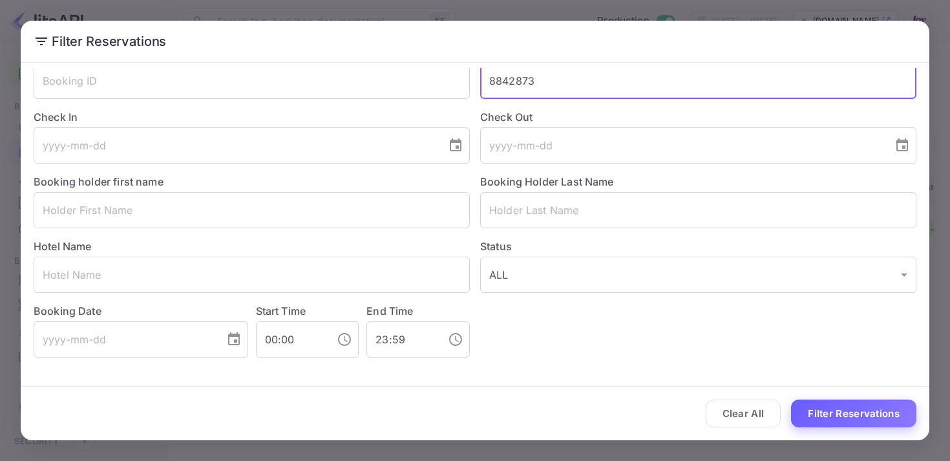
type input "8842873"
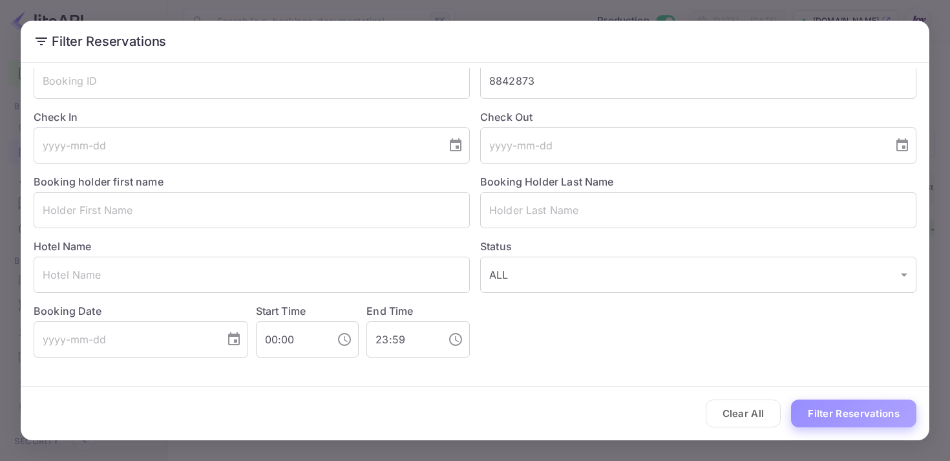
click at [823, 406] on button "Filter Reservations" at bounding box center [853, 413] width 125 height 28
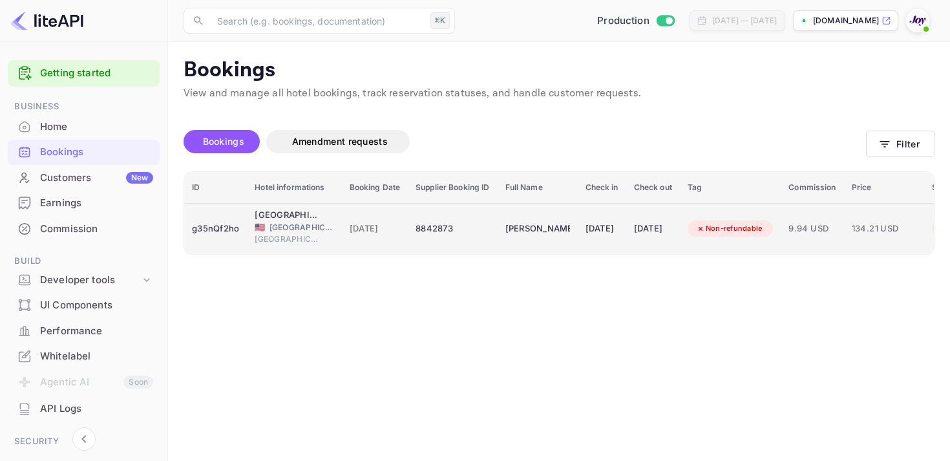
click at [469, 226] on div "8842873" at bounding box center [452, 228] width 74 height 21
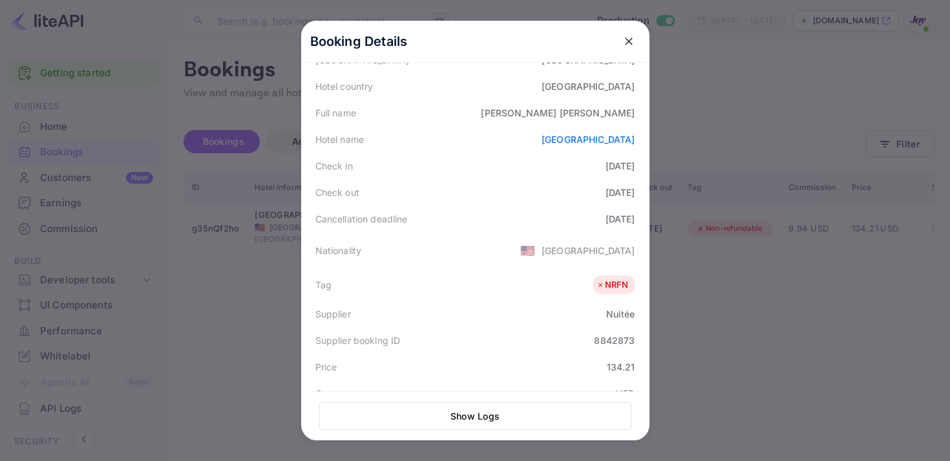
scroll to position [350, 0]
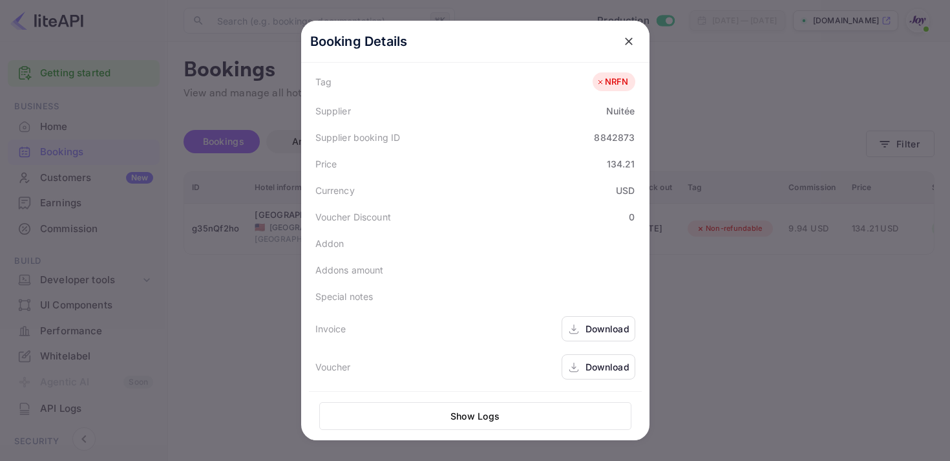
click at [591, 322] on div "Download" at bounding box center [607, 329] width 44 height 14
click at [580, 366] on div "Download" at bounding box center [598, 366] width 74 height 25
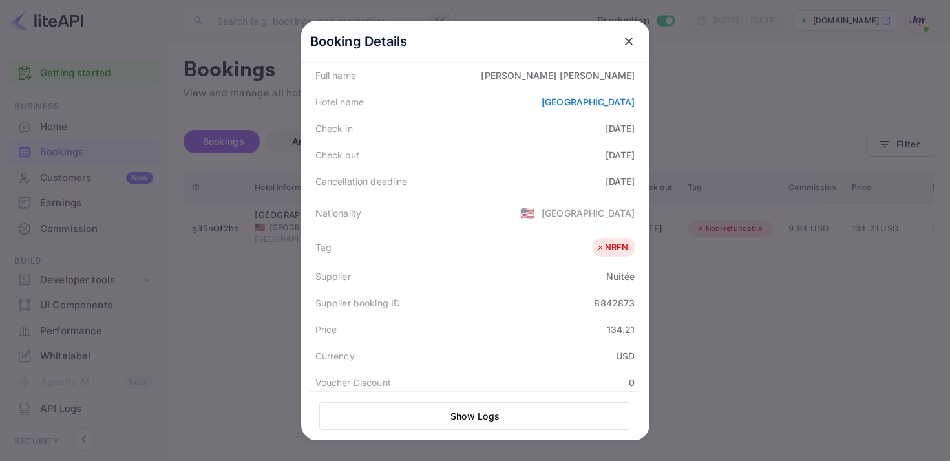
scroll to position [0, 0]
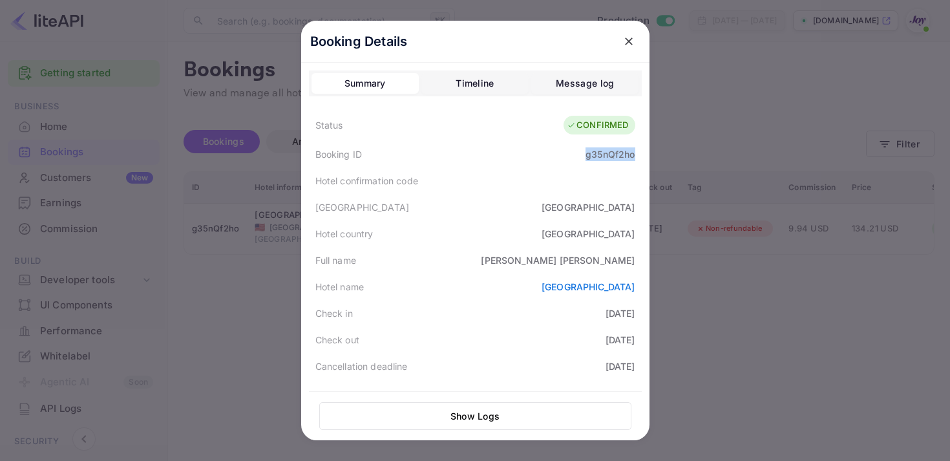
drag, startPoint x: 583, startPoint y: 152, endPoint x: 638, endPoint y: 152, distance: 54.9
click at [638, 152] on div "Booking ID g35nQf2ho" at bounding box center [475, 154] width 333 height 26
copy div "g35nQf2ho"
